Goal: Task Accomplishment & Management: Complete application form

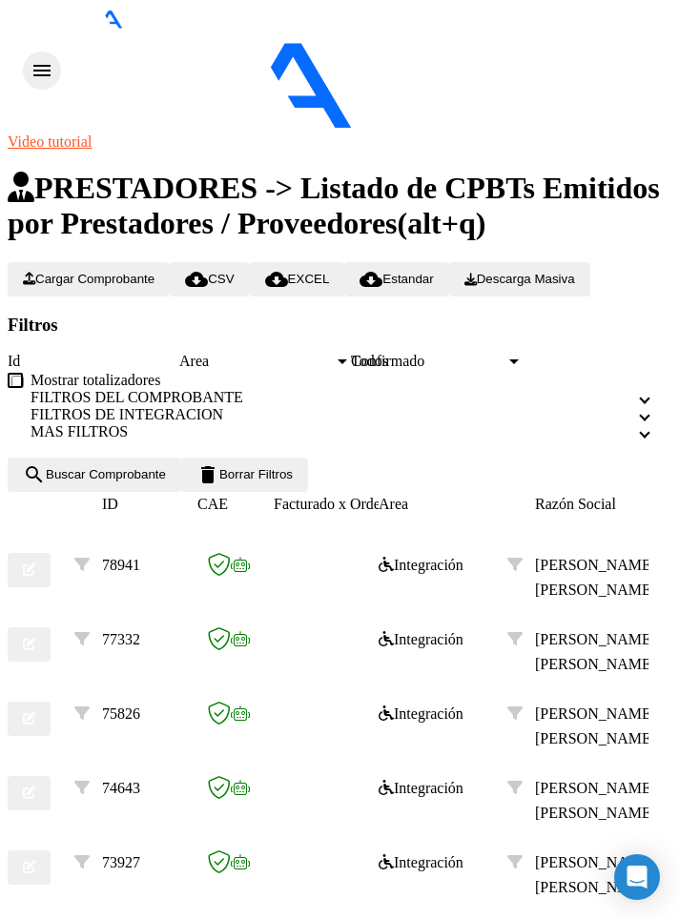
click at [38, 51] on button "menu" at bounding box center [42, 70] width 38 height 38
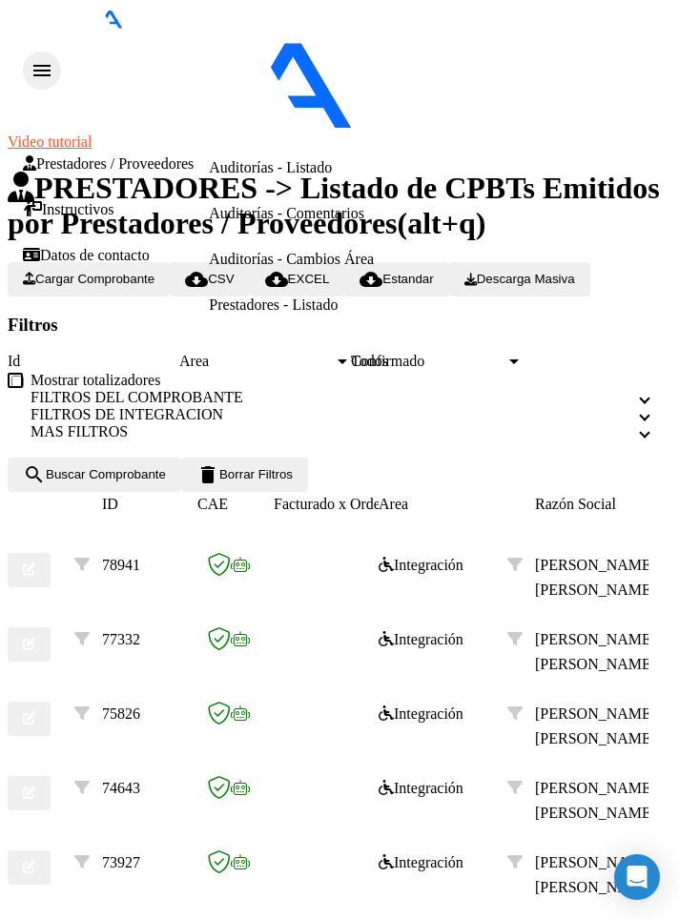
click at [209, 38] on link "Facturas - Listado/Carga" at bounding box center [284, 30] width 151 height 16
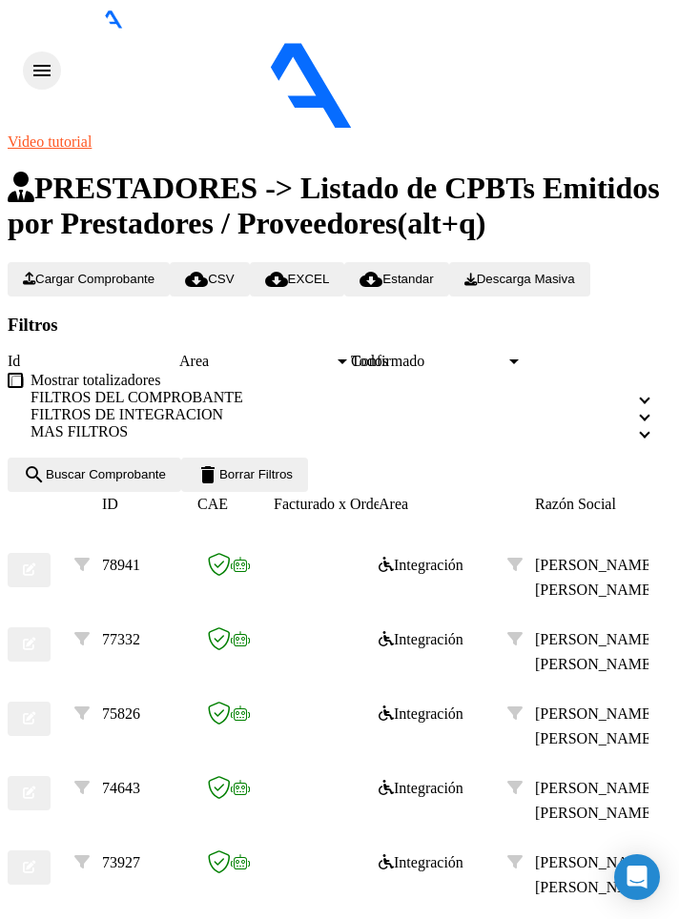
click at [154, 272] on span "Cargar Comprobante" at bounding box center [89, 279] width 132 height 14
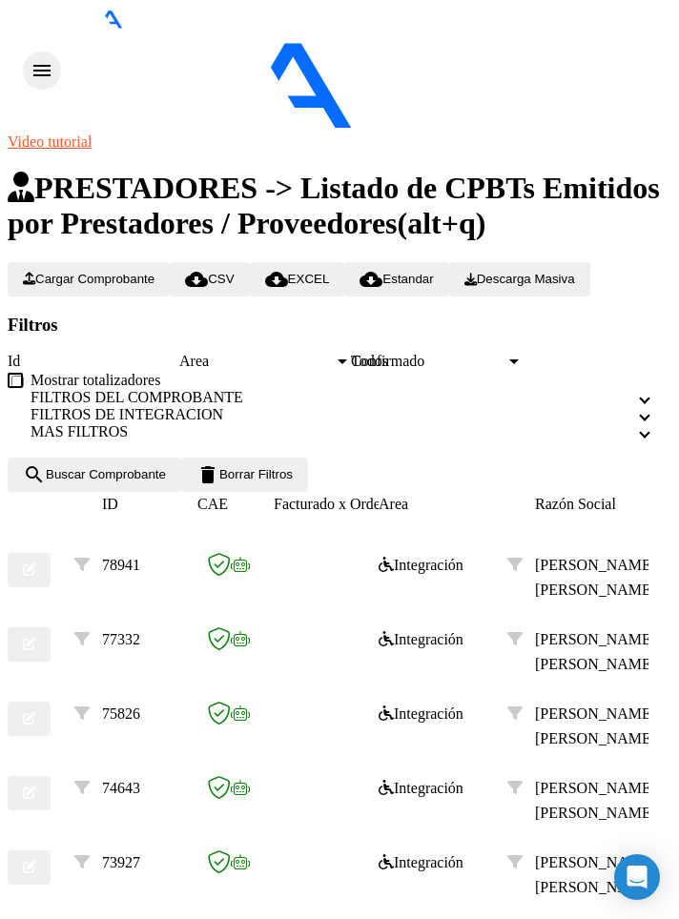
type input "202508"
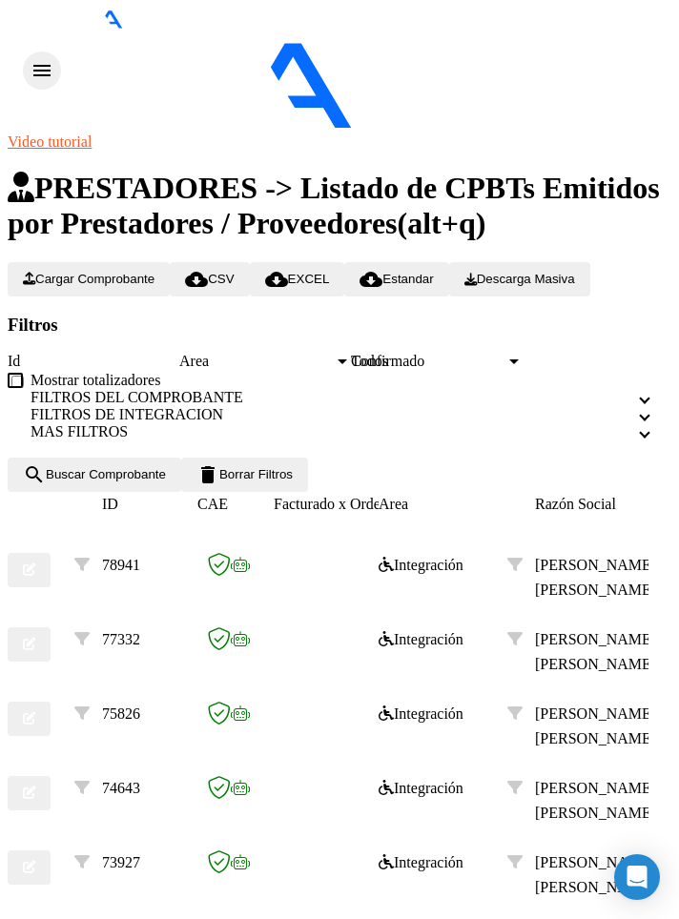
type input "[DATE]"
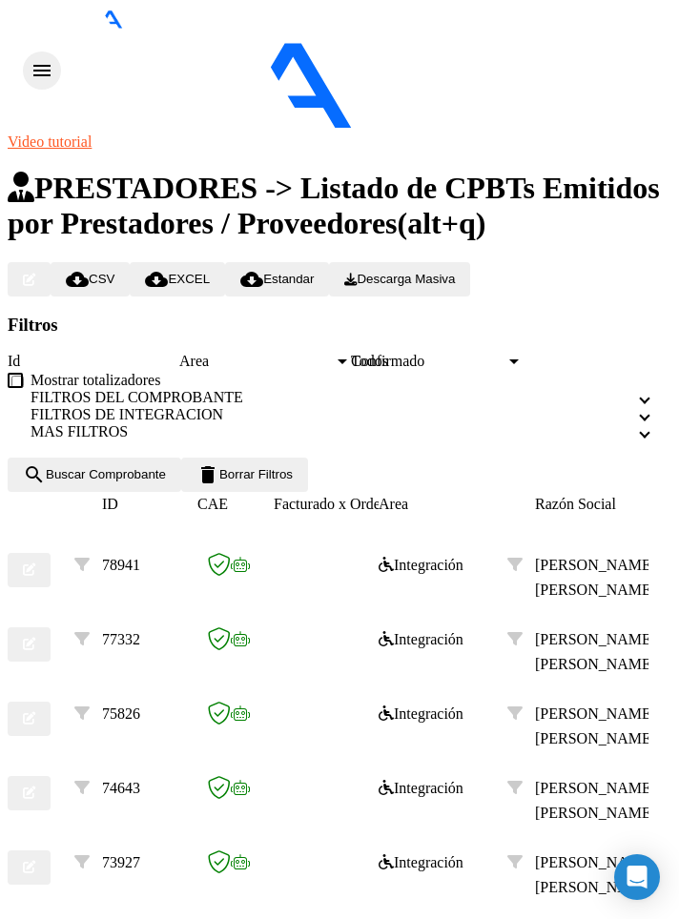
scroll to position [1334, 0]
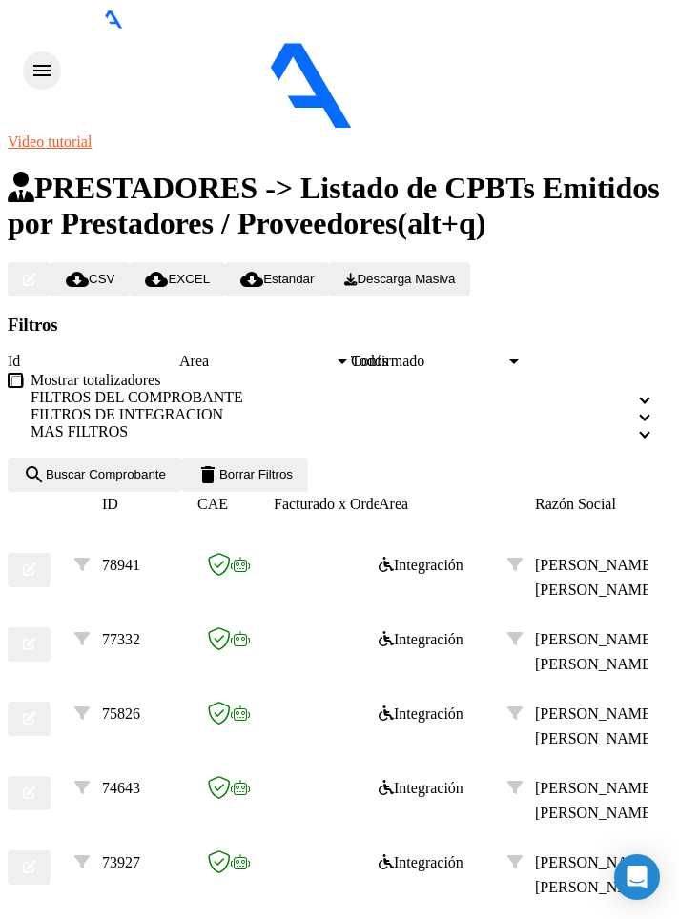
scroll to position [1813, 0]
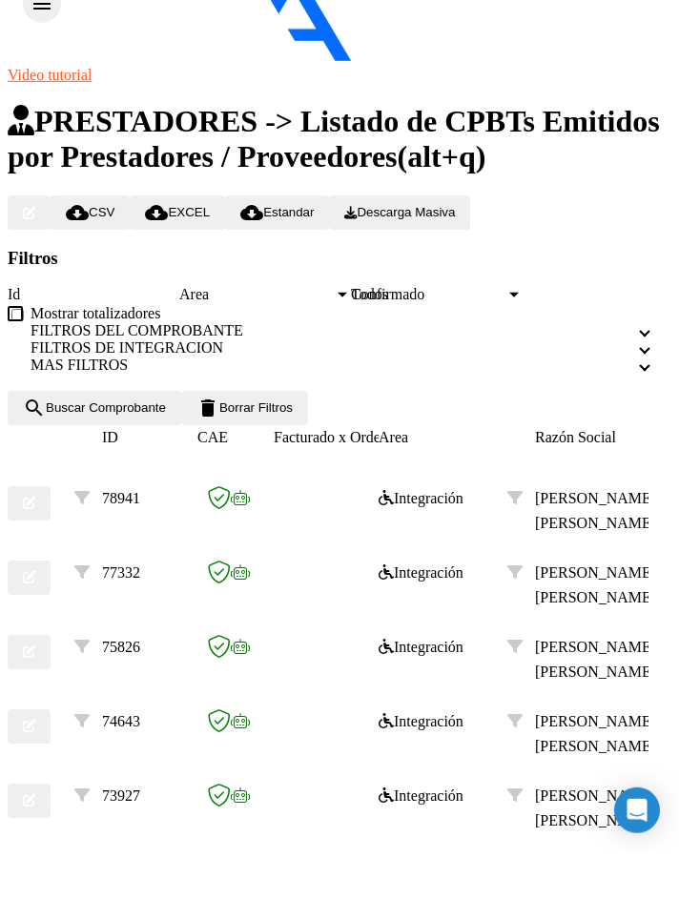
type input "Planilla asistencia"
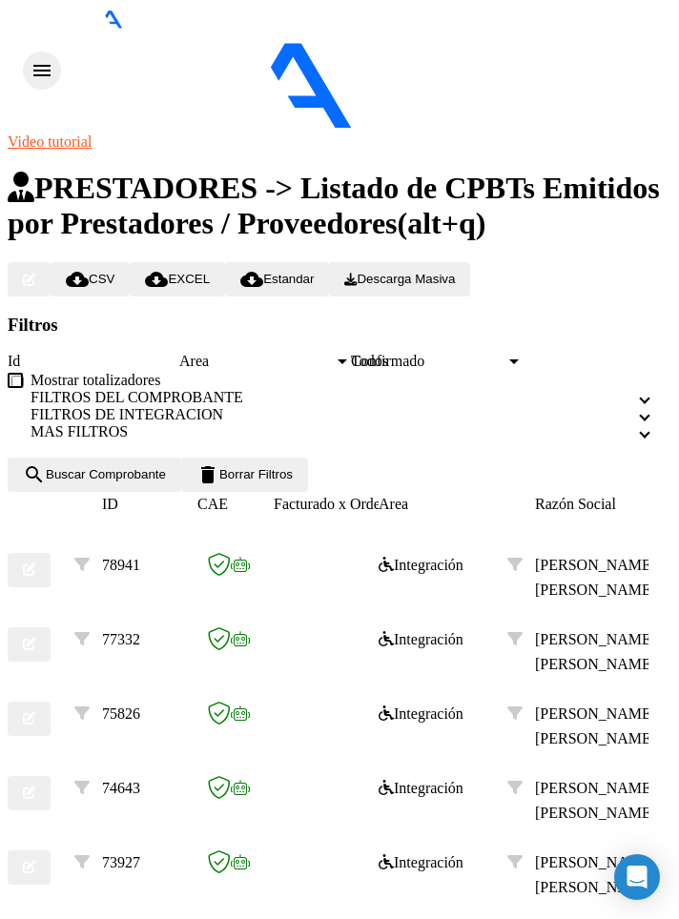
type input "C:\fakepath\PLANILLA AGOSTO 25.pdf"
type input "Autorización"
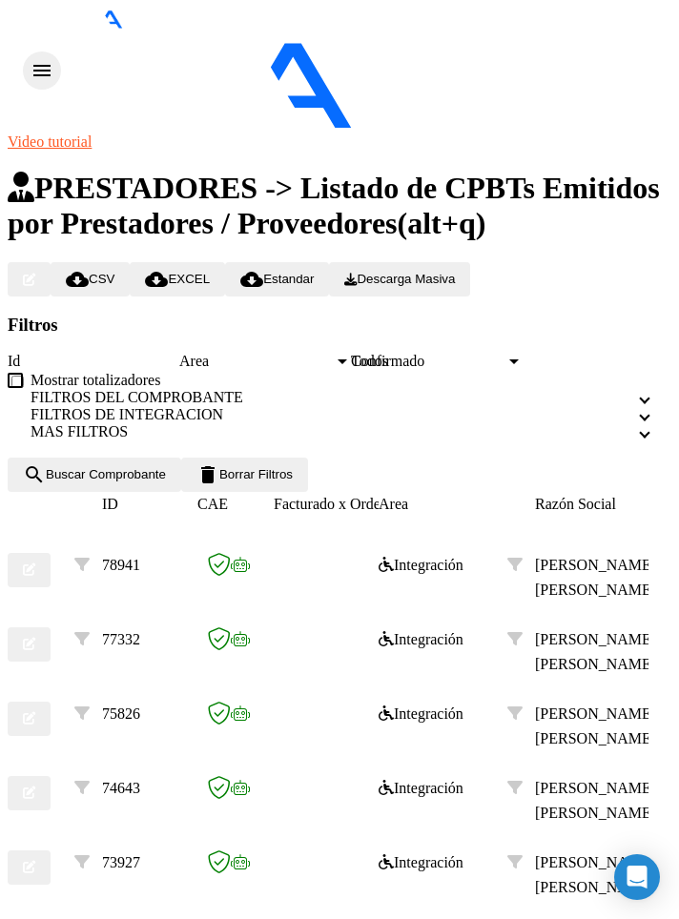
type input "C:\fakepath\IMG-20250604-WA0011(4).jpg"
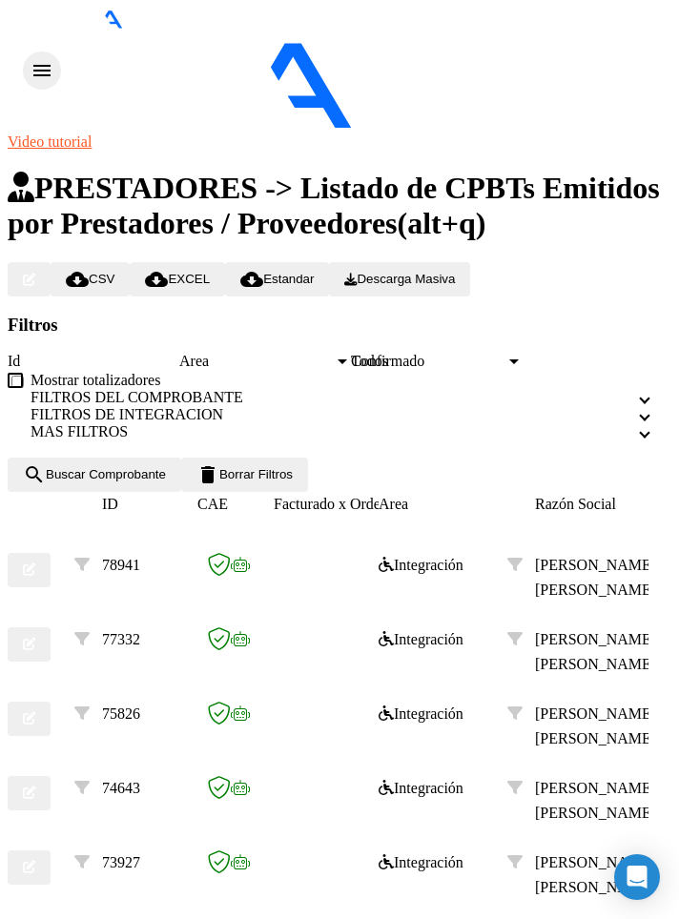
type input "$ 0,00"
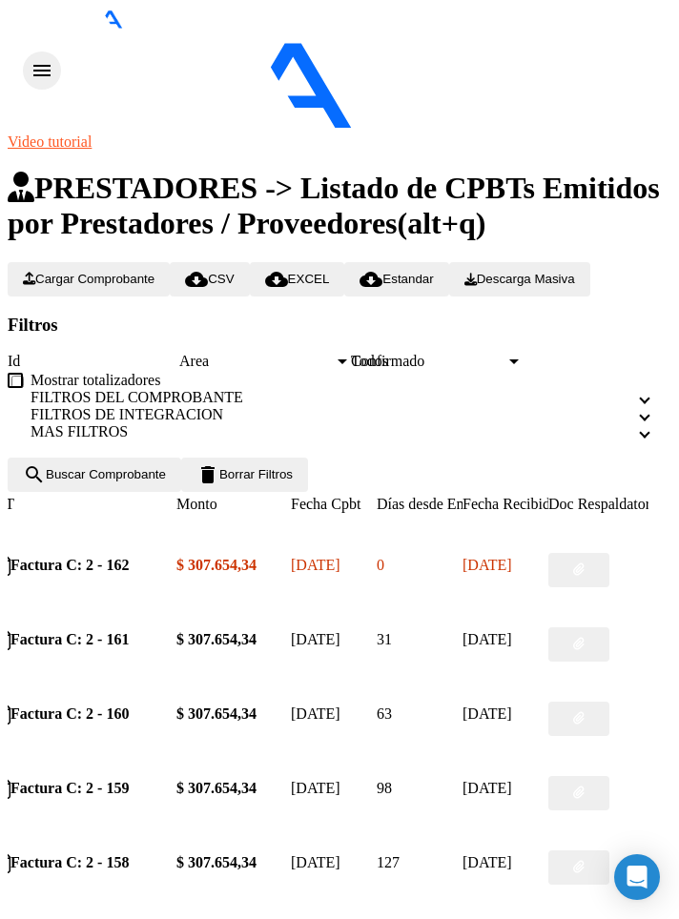
scroll to position [0, 0]
